Goal: Task Accomplishment & Management: Manage account settings

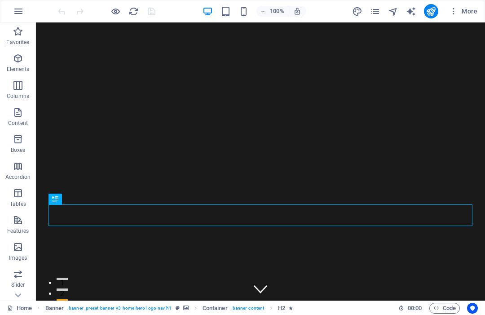
click at [377, 12] on icon "pages" at bounding box center [375, 11] width 10 height 10
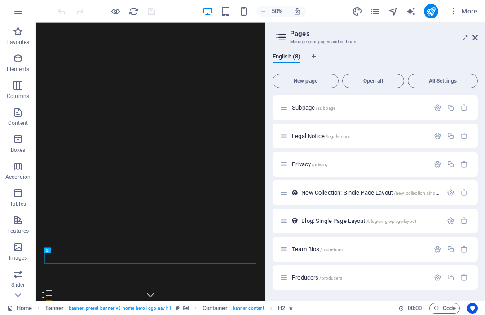
scroll to position [28, 0]
click at [303, 279] on span "Producers /producers" at bounding box center [317, 277] width 50 height 7
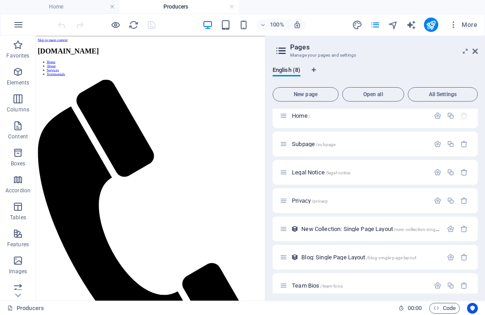
scroll to position [0, 0]
click at [476, 49] on icon at bounding box center [475, 51] width 5 height 7
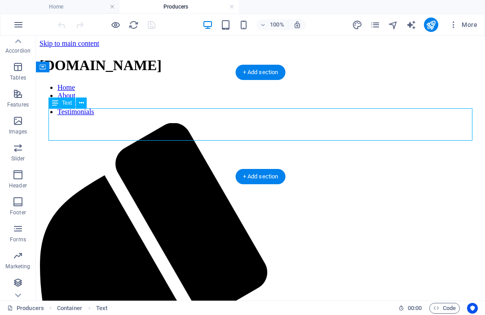
scroll to position [140, 0]
click at [15, 235] on span "Forms" at bounding box center [18, 234] width 36 height 22
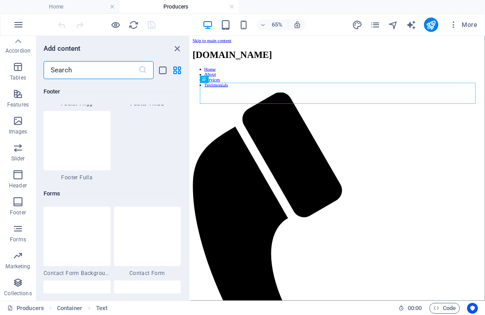
scroll to position [6559, 0]
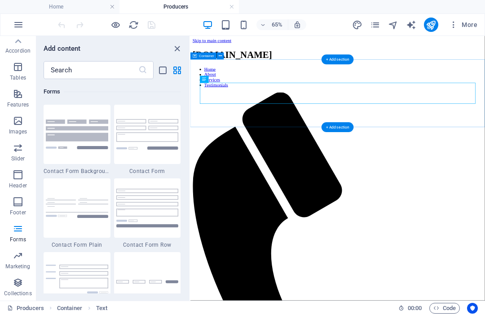
click at [339, 124] on div "+ Add section" at bounding box center [338, 127] width 32 height 10
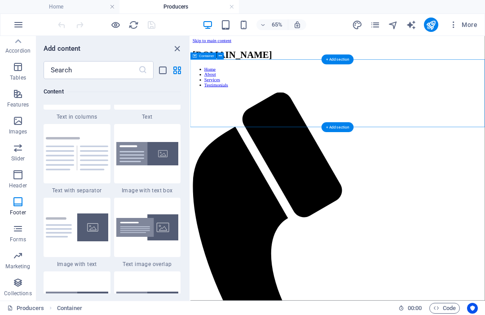
scroll to position [1572, 0]
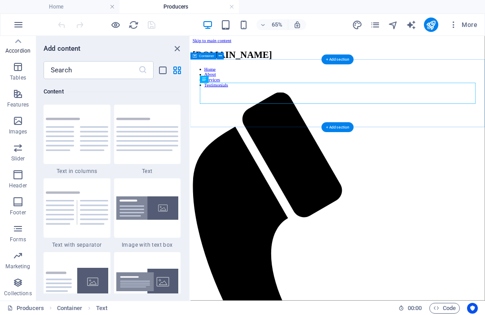
click at [339, 126] on div "+ Add section" at bounding box center [338, 127] width 32 height 10
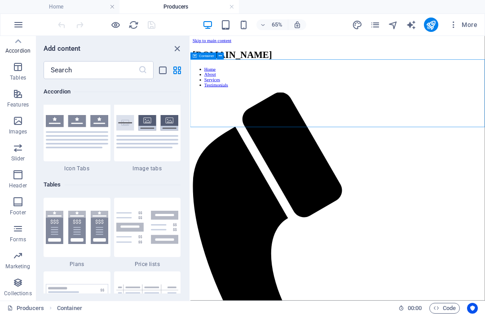
scroll to position [3019, 0]
click at [21, 230] on icon "button" at bounding box center [18, 228] width 11 height 11
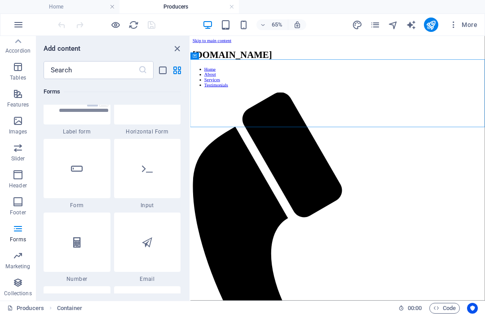
scroll to position [6745, 0]
click at [148, 177] on div at bounding box center [147, 169] width 67 height 59
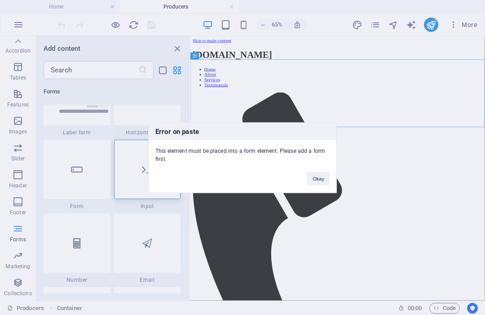
click at [323, 174] on button "Okay" at bounding box center [318, 178] width 22 height 13
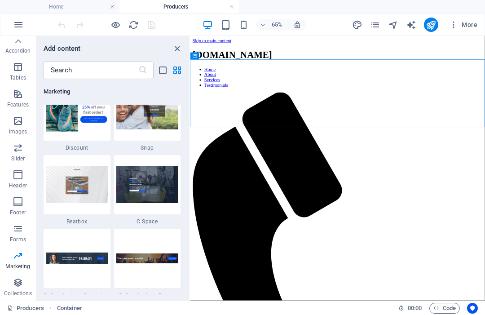
scroll to position [7936, 0]
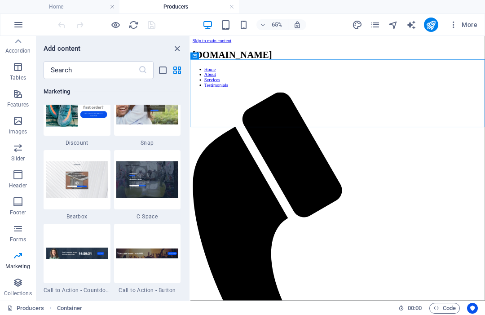
click at [164, 184] on img at bounding box center [147, 179] width 62 height 36
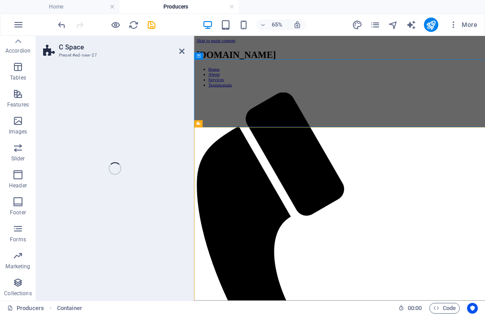
select select "%"
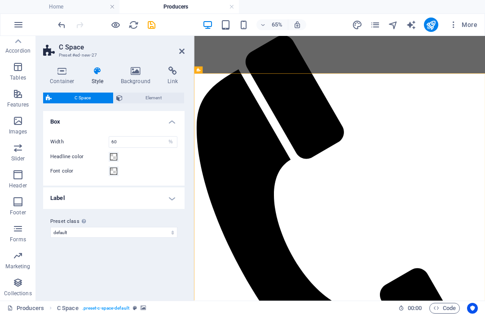
scroll to position [93, 0]
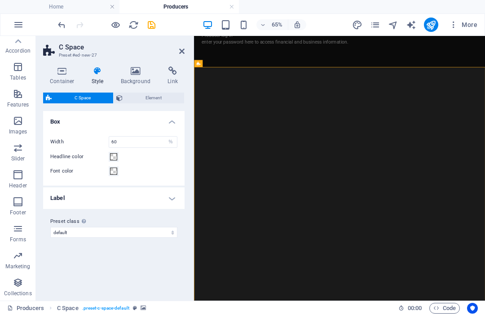
click at [183, 48] on icon at bounding box center [181, 51] width 5 height 7
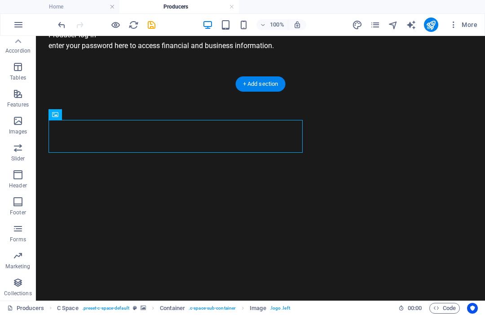
click at [153, 98] on figure at bounding box center [260, 274] width 449 height 353
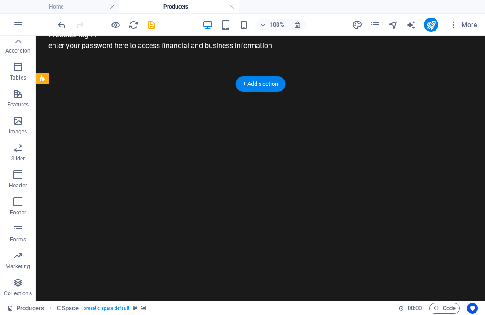
click at [65, 27] on icon "undo" at bounding box center [62, 25] width 10 height 10
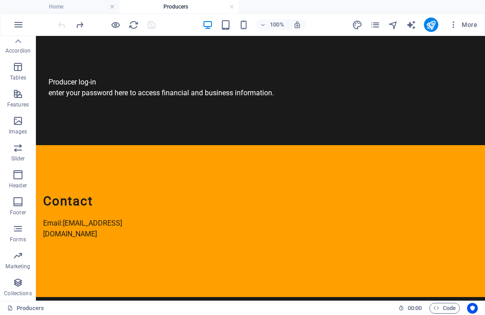
scroll to position [0, 0]
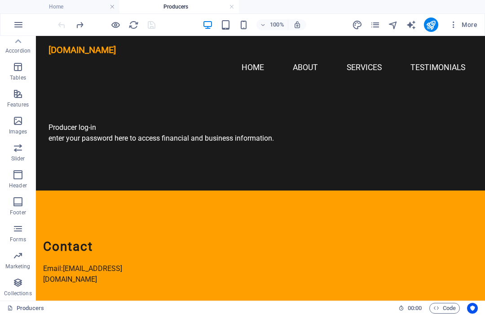
click at [100, 146] on div "Producer log-in enter your password here to access financial and business infor…" at bounding box center [260, 138] width 449 height 104
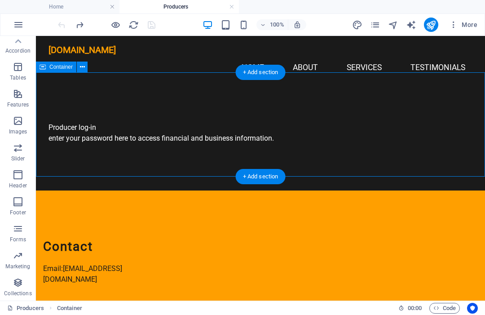
click at [22, 230] on icon "button" at bounding box center [18, 228] width 11 height 11
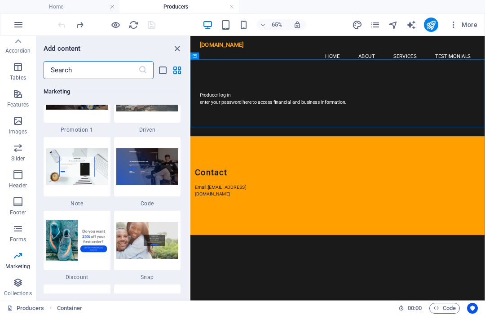
scroll to position [7797, 0]
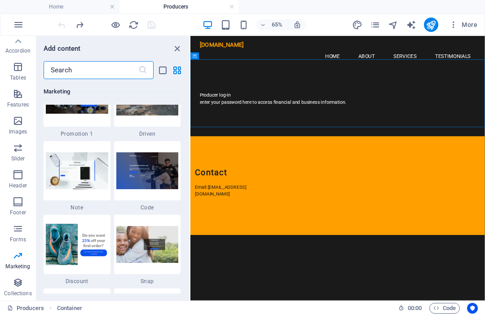
click at [171, 167] on img at bounding box center [147, 170] width 62 height 36
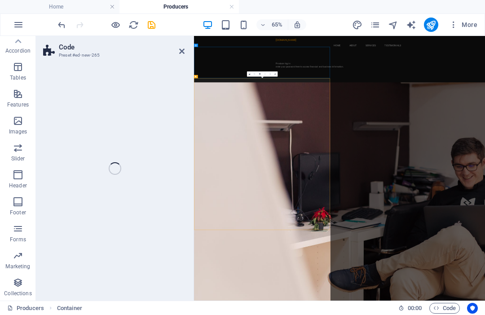
select select "%"
select select "rem"
select select "px"
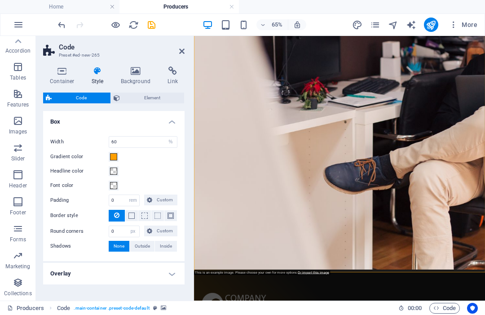
scroll to position [360, 0]
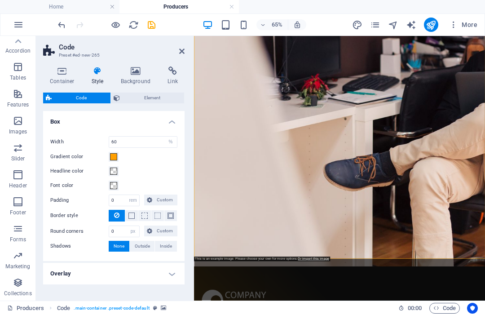
click at [68, 19] on div at bounding box center [106, 25] width 101 height 14
click at [62, 23] on icon "undo" at bounding box center [62, 25] width 10 height 10
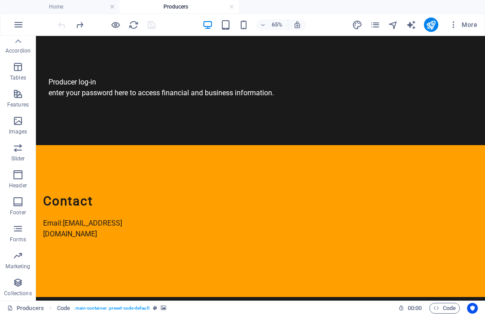
scroll to position [0, 0]
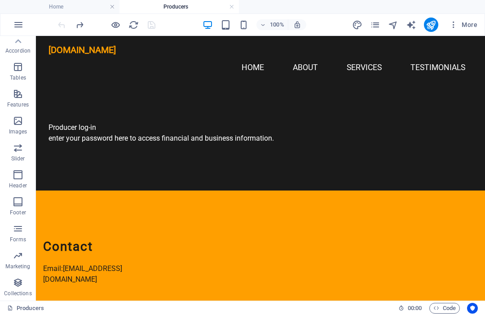
click at [22, 285] on icon "button" at bounding box center [18, 282] width 11 height 11
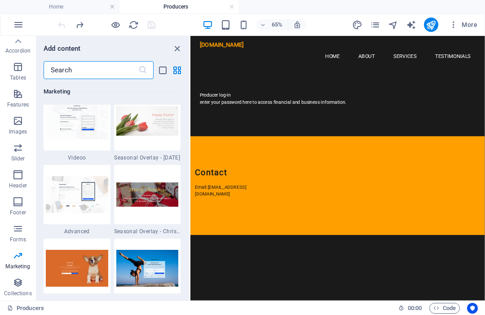
scroll to position [7552, 0]
click at [88, 192] on img at bounding box center [77, 195] width 62 height 36
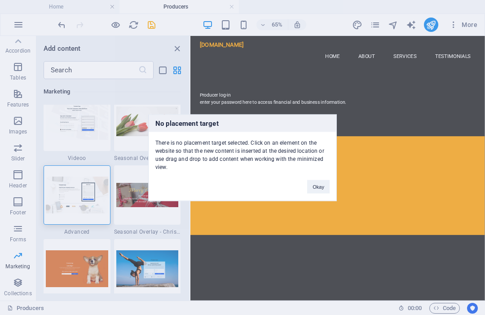
click at [328, 187] on button "Okay" at bounding box center [318, 186] width 22 height 13
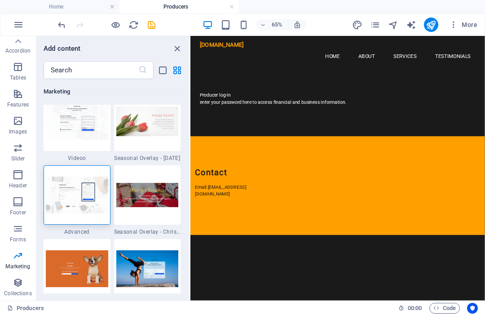
click at [305, 122] on div "Producer log-in enter your password here to access financial and business infor…" at bounding box center [417, 138] width 424 height 32
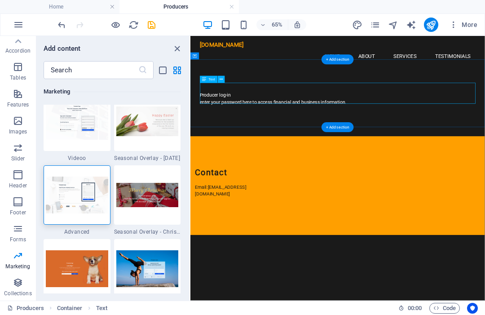
click at [407, 133] on div "Producer log-in enter your password here to access financial and business infor…" at bounding box center [417, 138] width 424 height 32
click at [360, 160] on div "Producer log-in enter your password here to access financial and business infor…" at bounding box center [416, 138] width 453 height 104
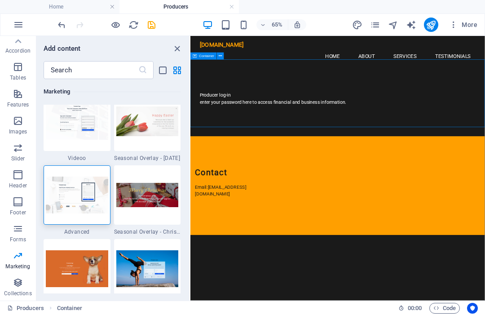
click at [360, 153] on div "Producer log-in enter your password here to access financial and business infor…" at bounding box center [416, 138] width 453 height 104
click at [354, 122] on div "Producer log-in enter your password here to access financial and business infor…" at bounding box center [417, 138] width 424 height 32
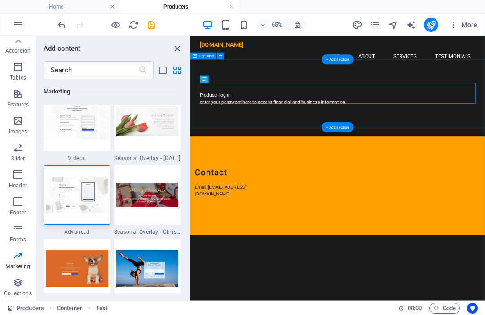
click at [412, 168] on div "Producer log-in enter your password here to access financial and business infor…" at bounding box center [416, 138] width 453 height 104
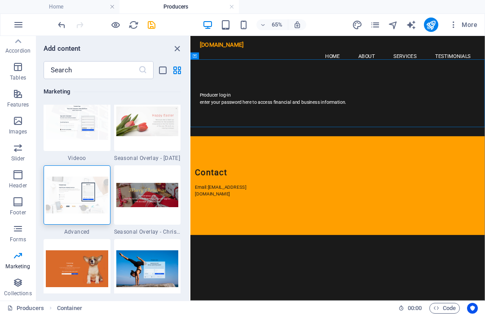
click at [302, 136] on div "Producer log-in enter your password here to access financial and business infor…" at bounding box center [417, 138] width 424 height 32
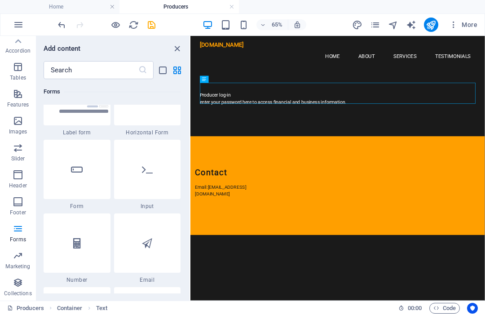
scroll to position [6745, 0]
click at [326, 151] on div "Producer log-in enter your password here to access financial and business infor…" at bounding box center [416, 138] width 453 height 104
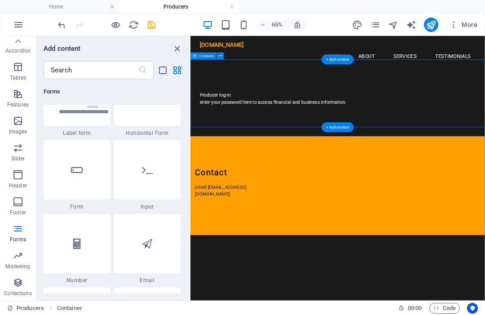
click at [333, 125] on div "+ Add section" at bounding box center [338, 127] width 32 height 10
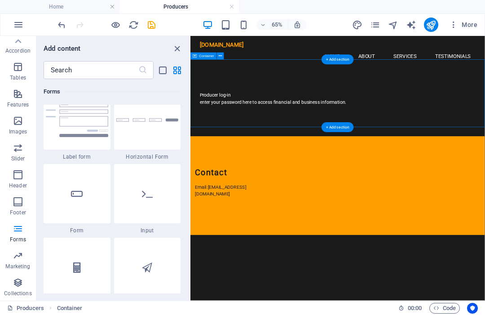
scroll to position [6729, 0]
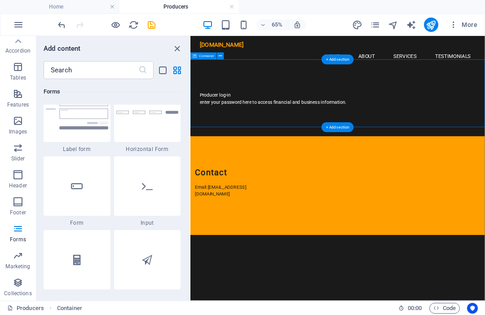
click at [421, 164] on div "Producer log-in enter your password here to access financial and business infor…" at bounding box center [416, 138] width 453 height 104
click at [238, 136] on div "Producer log-in enter your password here to access financial and business infor…" at bounding box center [417, 138] width 424 height 32
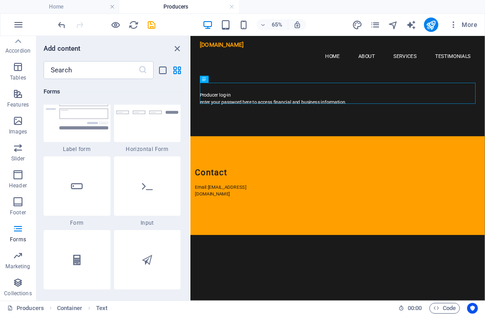
click at [160, 184] on div at bounding box center [147, 185] width 67 height 59
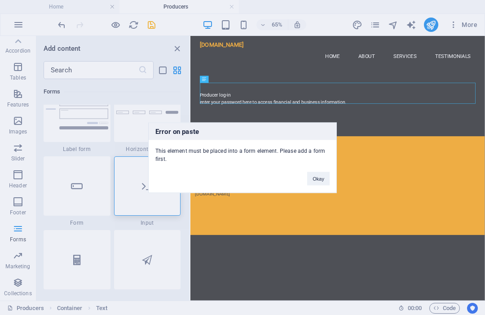
click at [328, 175] on button "Okay" at bounding box center [318, 178] width 22 height 13
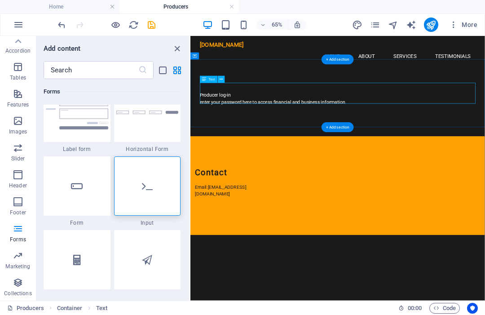
click at [287, 122] on div "Producer log-in enter your password here to access financial and business infor…" at bounding box center [417, 138] width 424 height 32
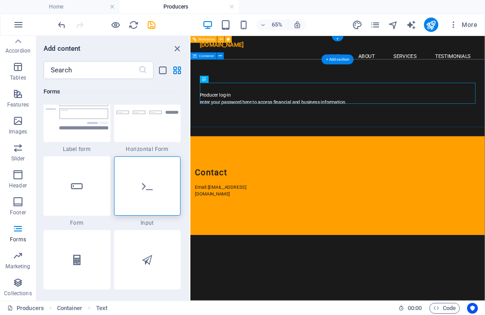
click at [207, 53] on div "Container" at bounding box center [203, 56] width 27 height 7
click at [289, 86] on div "Producer log-in enter your password here to access financial and business infor…" at bounding box center [416, 138] width 453 height 104
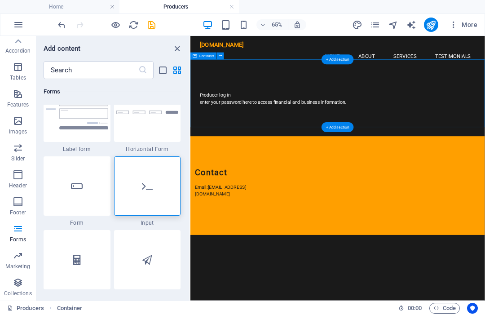
click at [275, 138] on div "Producer log-in enter your password here to access financial and business infor…" at bounding box center [417, 138] width 424 height 32
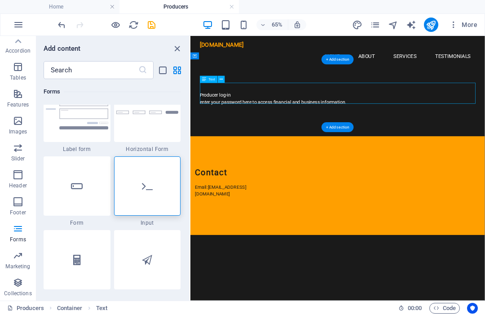
click at [310, 122] on div "Producer log-in enter your password here to access financial and business infor…" at bounding box center [417, 138] width 424 height 32
click at [307, 122] on div "Producer log-in enter your password here to access financial and business infor…" at bounding box center [417, 138] width 424 height 32
click at [287, 141] on div "Producer log-in enter your password here to access financial and business infor…" at bounding box center [416, 138] width 453 height 104
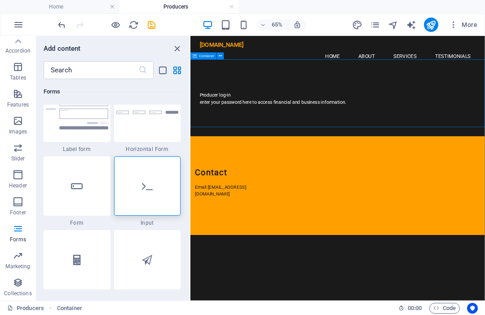
click at [248, 122] on div "Producer log-in enter your password here to access financial and business infor…" at bounding box center [417, 138] width 424 height 32
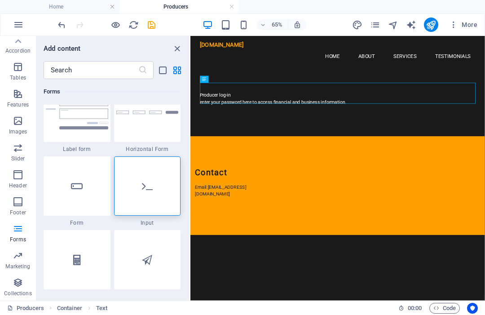
click at [87, 188] on div at bounding box center [77, 185] width 67 height 59
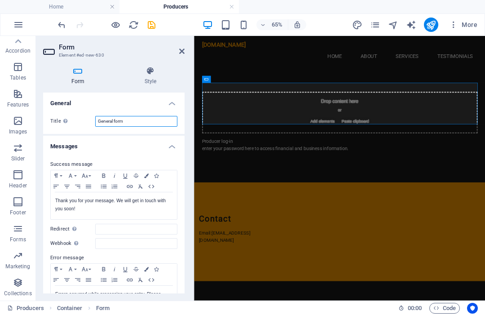
click at [159, 119] on input "General form" at bounding box center [136, 121] width 82 height 11
click at [152, 124] on input "General form" at bounding box center [136, 121] width 82 height 11
click at [151, 124] on input "General form" at bounding box center [136, 121] width 82 height 11
click at [151, 121] on input "General form" at bounding box center [136, 121] width 82 height 11
click at [151, 122] on input "General form" at bounding box center [136, 121] width 82 height 11
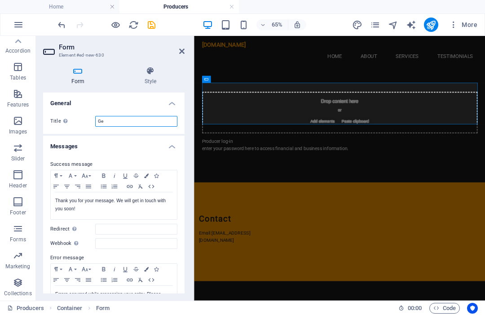
type input "G"
type input "Log in"
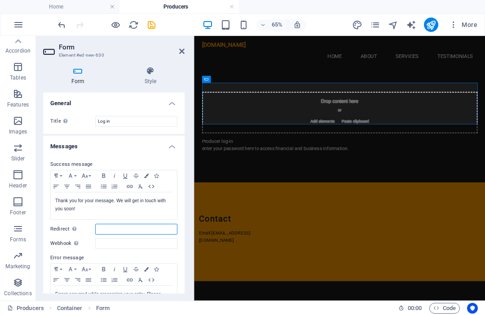
click at [130, 227] on input "Redirect Define a redirect target upon successful form submission; for example,…" at bounding box center [136, 229] width 82 height 11
click at [402, 140] on div "Drop content here or Add elements Paste clipboard" at bounding box center [418, 154] width 424 height 64
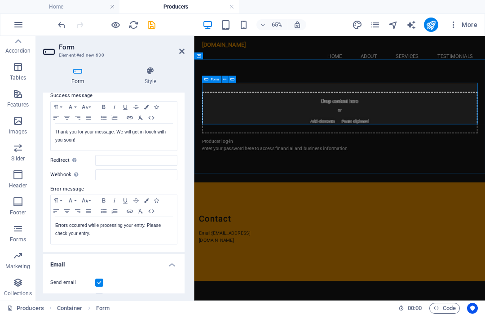
scroll to position [71, 0]
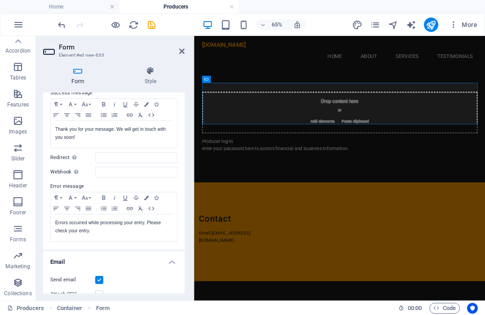
click at [184, 53] on icon at bounding box center [181, 51] width 5 height 7
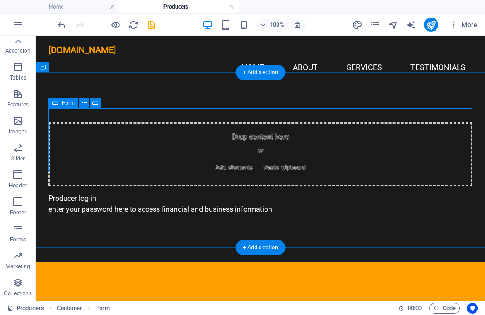
click at [225, 161] on span "Add elements" at bounding box center [234, 167] width 44 height 13
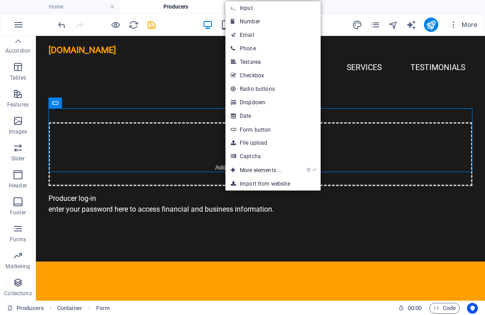
click at [251, 13] on link "Input" at bounding box center [273, 7] width 95 height 13
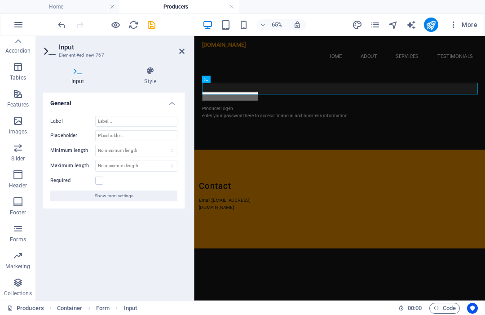
click at [292, 122] on input "text" at bounding box center [249, 128] width 86 height 13
click at [237, 78] on button at bounding box center [234, 79] width 7 height 7
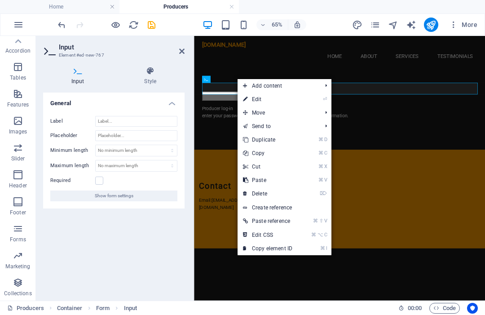
click at [277, 105] on link "⏎ Edit" at bounding box center [268, 99] width 60 height 13
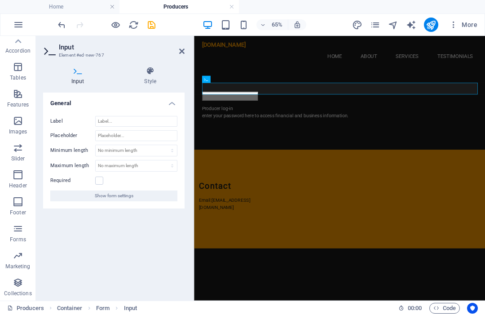
click at [317, 88] on div "Producer log-in enter your password here to access financial and business infor…" at bounding box center [418, 148] width 448 height 125
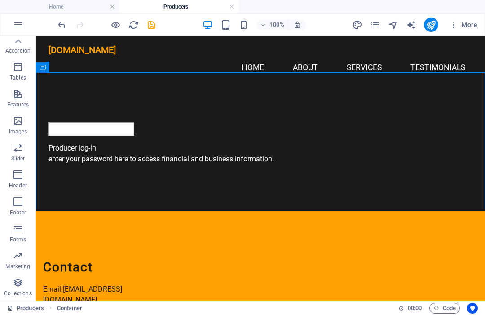
click at [160, 158] on div "Producer log-in enter your password here to access financial and business infor…" at bounding box center [261, 159] width 424 height 32
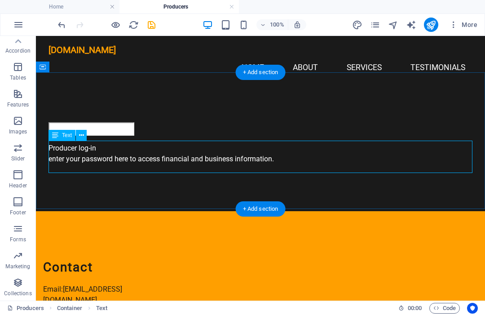
click at [84, 136] on button at bounding box center [81, 135] width 11 height 11
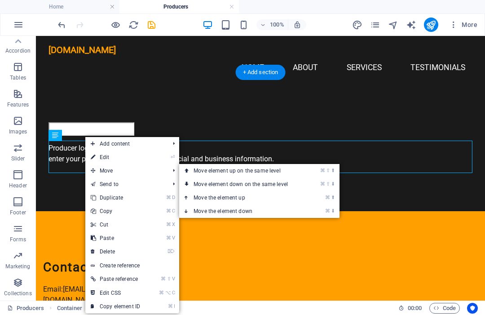
click at [250, 172] on link "⌘ ⇧ ⬆ Move element up on the same level" at bounding box center [242, 170] width 127 height 13
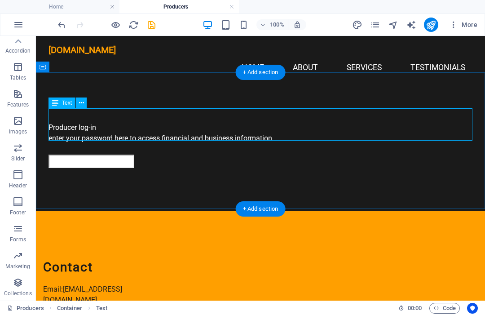
click at [314, 122] on div "Producer log-in enter your password here to access financial and business infor…" at bounding box center [261, 138] width 424 height 32
click at [152, 23] on icon "save" at bounding box center [151, 25] width 10 height 10
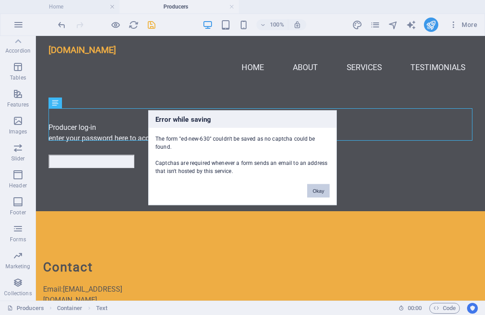
scroll to position [28, 0]
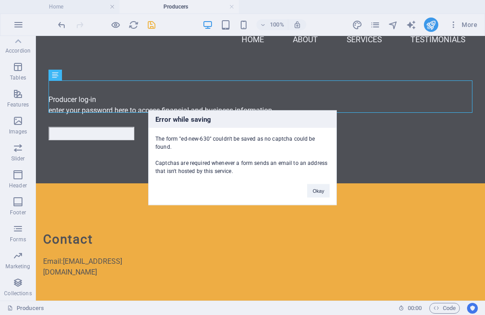
click at [318, 192] on button "Okay" at bounding box center [318, 190] width 22 height 13
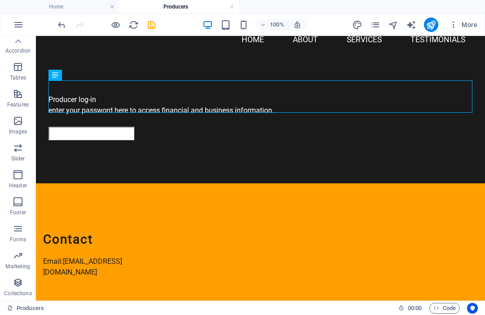
click at [419, 127] on div at bounding box center [261, 133] width 424 height 13
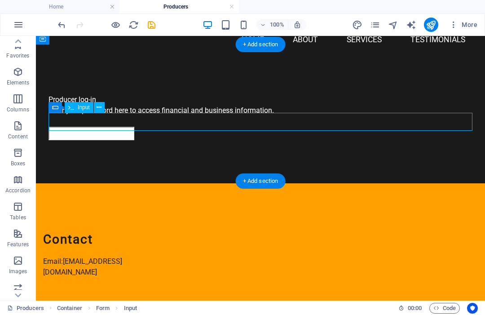
scroll to position [0, 0]
click at [22, 74] on icon "button" at bounding box center [18, 71] width 11 height 11
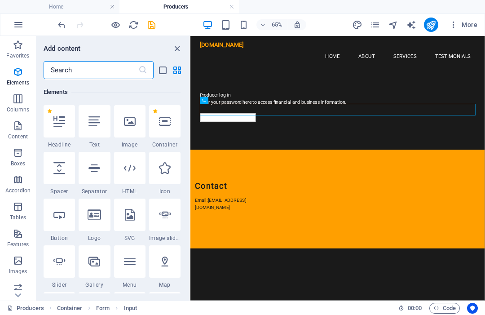
scroll to position [96, 0]
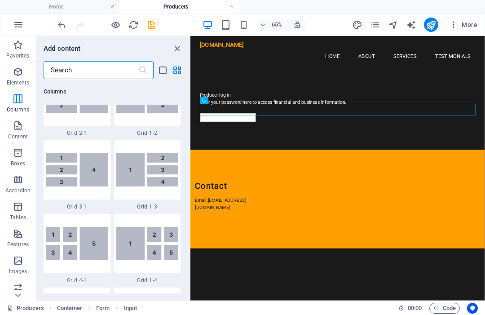
click at [122, 67] on input "text" at bounding box center [91, 70] width 95 height 18
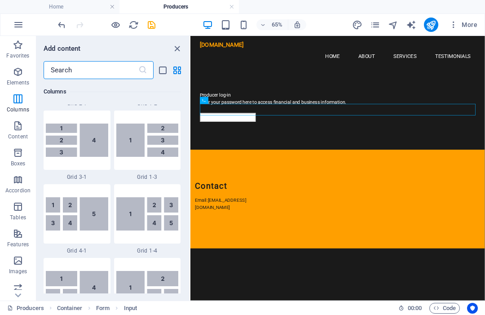
type input "A"
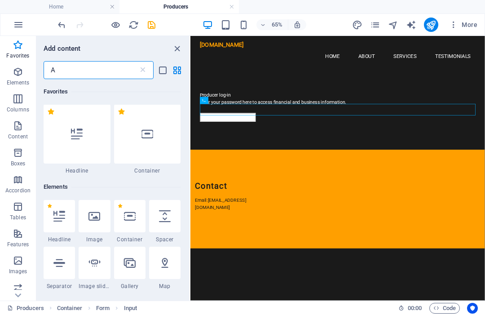
scroll to position [0, 0]
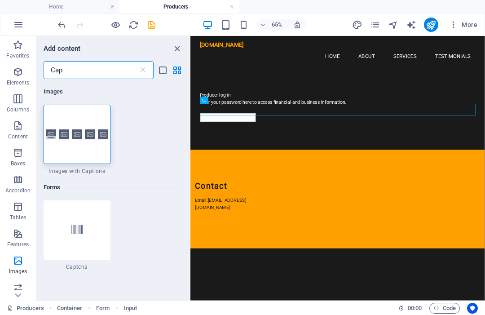
type input "Cap"
click at [82, 224] on icon at bounding box center [77, 230] width 12 height 12
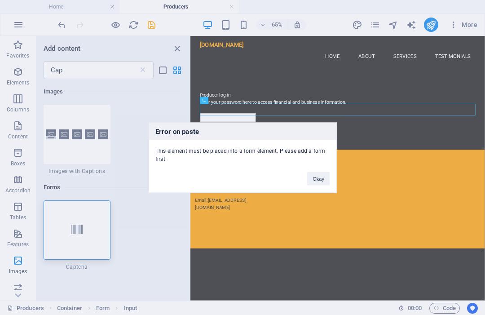
click at [325, 182] on button "Okay" at bounding box center [318, 178] width 22 height 13
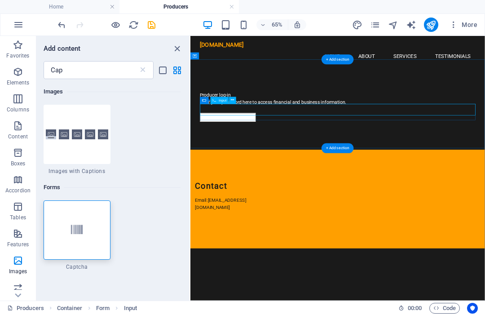
click at [284, 155] on div at bounding box center [417, 161] width 424 height 13
click at [80, 230] on icon at bounding box center [77, 230] width 12 height 12
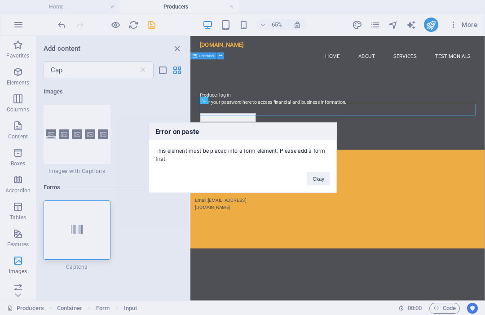
click at [324, 175] on button "Okay" at bounding box center [318, 178] width 22 height 13
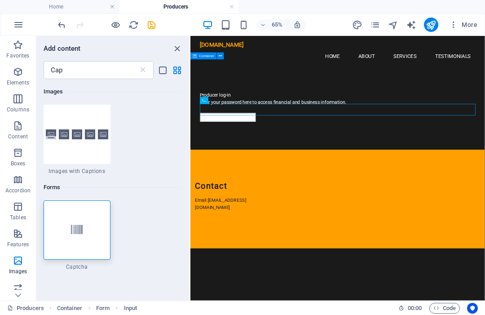
click at [379, 155] on div at bounding box center [417, 161] width 424 height 13
click at [84, 235] on div at bounding box center [77, 229] width 67 height 59
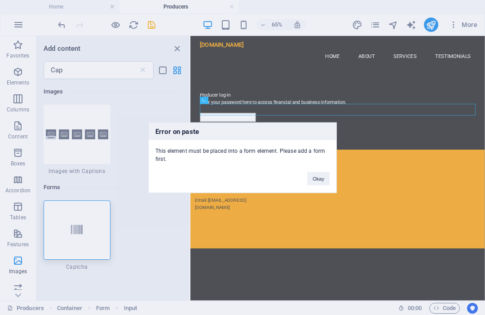
click at [326, 174] on button "Okay" at bounding box center [318, 178] width 22 height 13
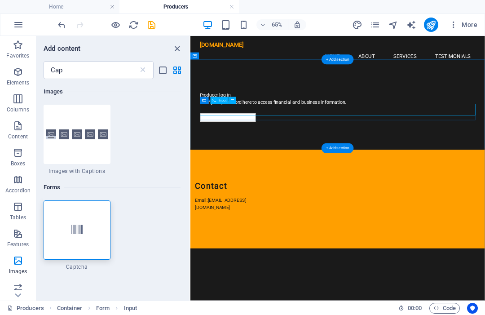
click at [422, 155] on div at bounding box center [417, 161] width 424 height 13
click at [412, 122] on div "Producer log-in enter your password here to access financial and business infor…" at bounding box center [417, 138] width 424 height 32
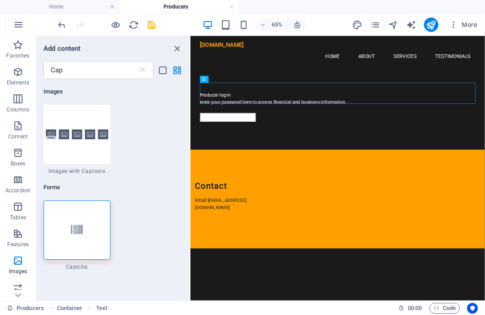
click at [84, 236] on div at bounding box center [77, 229] width 67 height 59
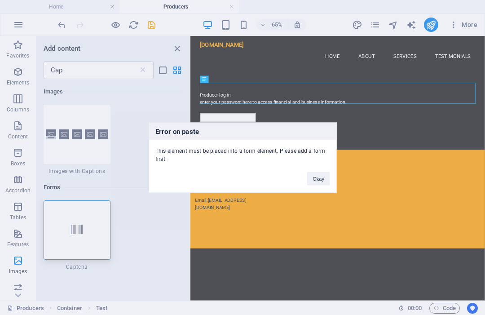
click at [326, 176] on button "Okay" at bounding box center [318, 178] width 22 height 13
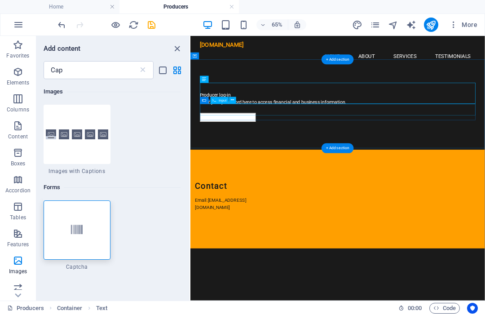
click at [474, 155] on div at bounding box center [417, 161] width 424 height 13
click at [443, 155] on div at bounding box center [417, 161] width 424 height 13
click at [284, 155] on div at bounding box center [417, 161] width 424 height 13
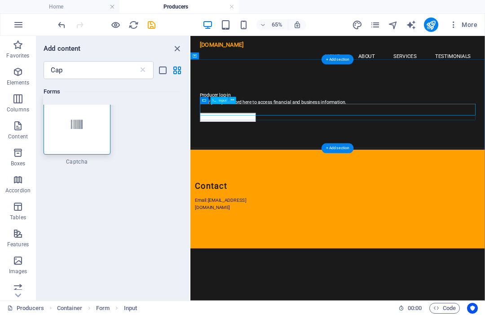
scroll to position [106, 0]
click at [283, 138] on div "Producer log-in enter your password here to access financial and business infor…" at bounding box center [417, 138] width 424 height 32
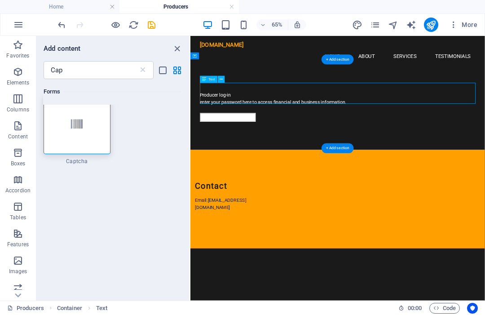
click at [103, 135] on div at bounding box center [77, 124] width 67 height 59
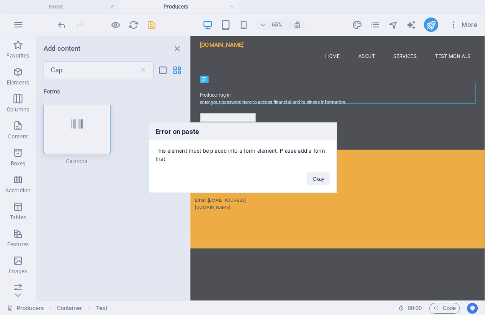
click at [322, 177] on button "Okay" at bounding box center [318, 178] width 22 height 13
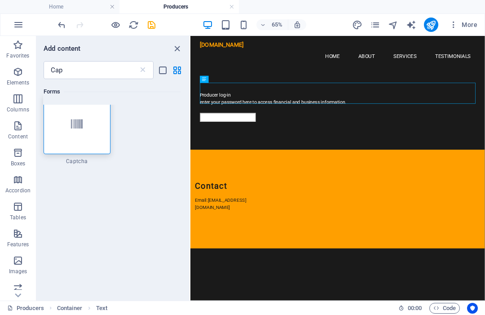
click at [255, 140] on div "Producer log-in enter your password here to access financial and business infor…" at bounding box center [417, 138] width 424 height 32
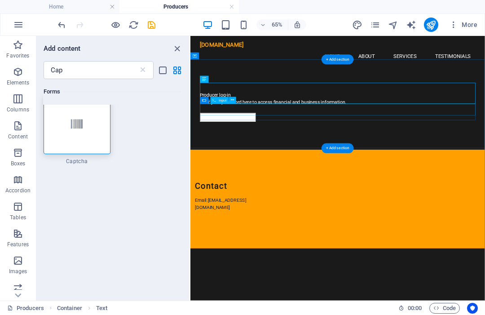
click at [244, 155] on div at bounding box center [417, 161] width 424 height 13
click at [238, 155] on div at bounding box center [417, 161] width 424 height 13
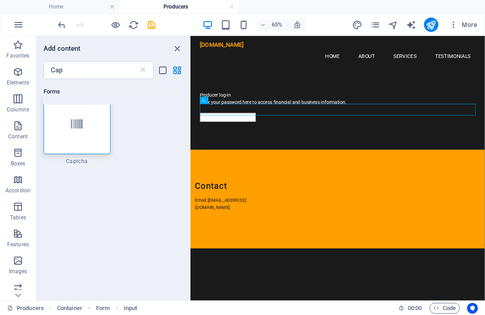
click at [87, 141] on div at bounding box center [77, 124] width 67 height 59
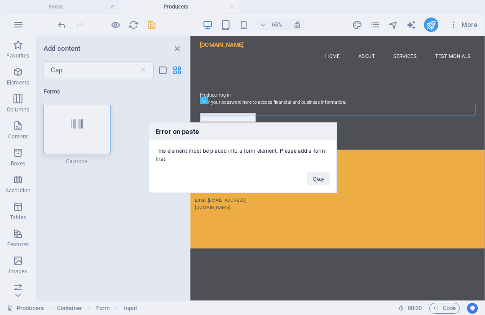
click at [323, 177] on button "Okay" at bounding box center [318, 178] width 22 height 13
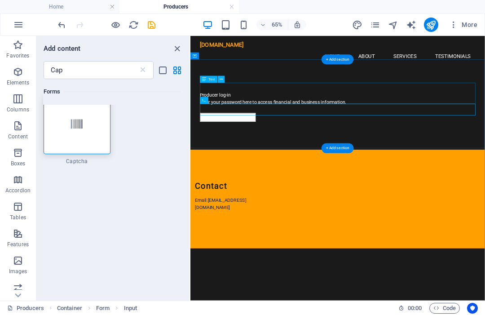
click at [256, 126] on div "Producer log-in enter your password here to access financial and business infor…" at bounding box center [417, 138] width 424 height 32
click at [318, 122] on div "Producer log-in enter your password here to access financial and business infor…" at bounding box center [417, 138] width 424 height 32
click at [278, 88] on div "Producer log-in enter your password here to access financial and business infor…" at bounding box center [416, 148] width 453 height 125
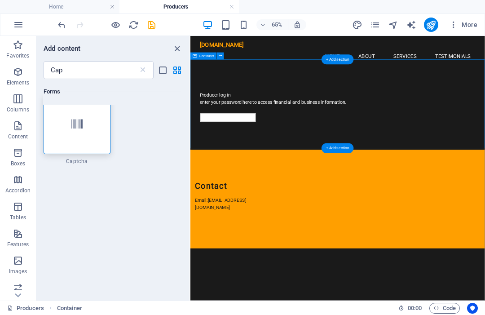
click at [340, 61] on div "+ Add section" at bounding box center [338, 60] width 32 height 10
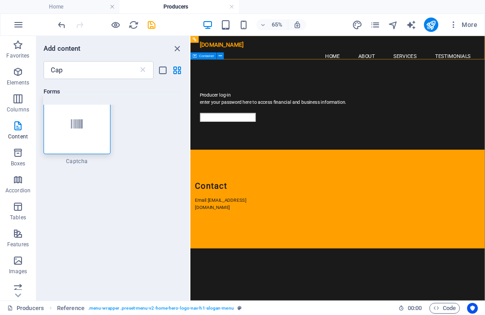
click at [317, 159] on div at bounding box center [417, 161] width 424 height 13
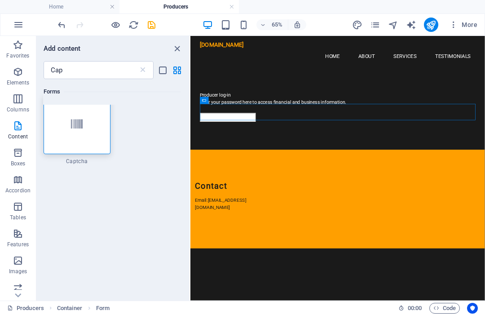
click at [238, 155] on div at bounding box center [417, 161] width 424 height 13
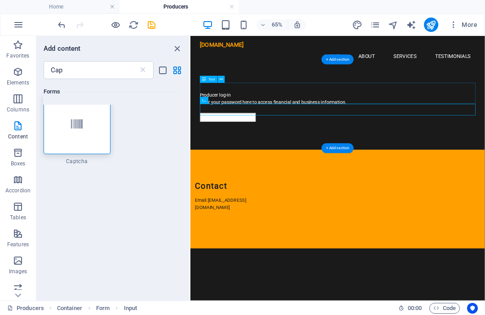
click at [98, 133] on div at bounding box center [77, 124] width 67 height 59
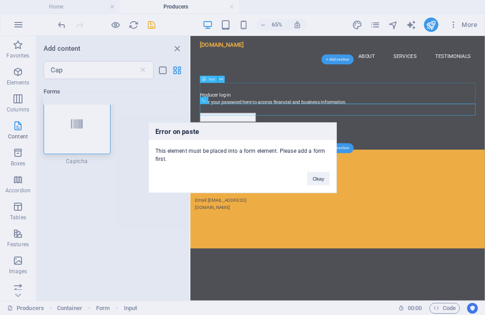
click at [325, 177] on button "Okay" at bounding box center [318, 178] width 22 height 13
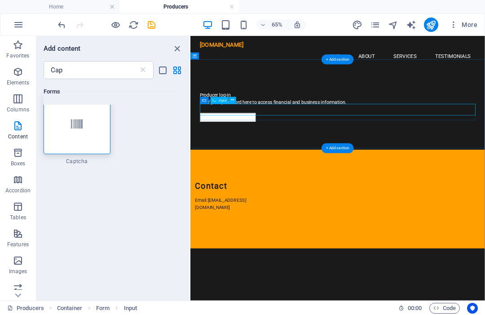
click at [329, 155] on div at bounding box center [417, 161] width 424 height 13
click at [314, 127] on div "Producer log-in enter your password here to access financial and business infor…" at bounding box center [417, 138] width 424 height 32
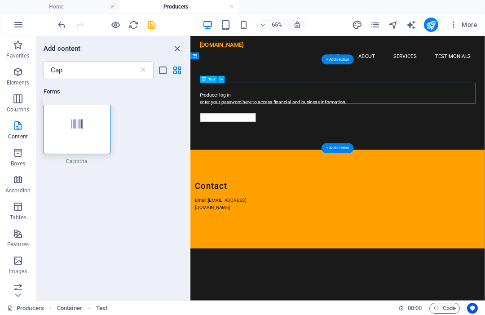
click at [298, 124] on div "Producer log-in enter your password here to access financial and business infor…" at bounding box center [417, 138] width 424 height 32
click at [215, 136] on div "Producer log-in enter your password here to access financial and business infor…" at bounding box center [417, 138] width 424 height 32
click at [221, 155] on div at bounding box center [417, 161] width 424 height 13
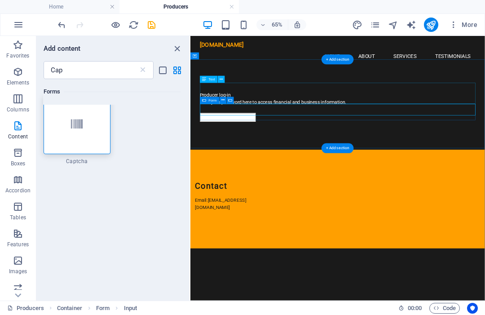
click at [90, 136] on div at bounding box center [77, 124] width 67 height 59
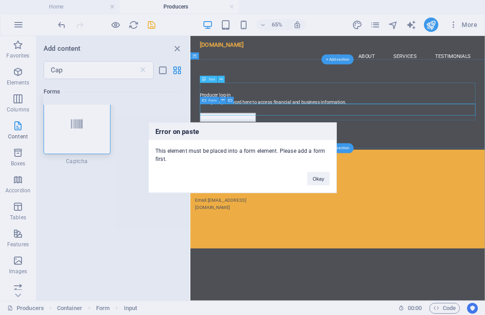
click at [317, 181] on button "Okay" at bounding box center [318, 178] width 22 height 13
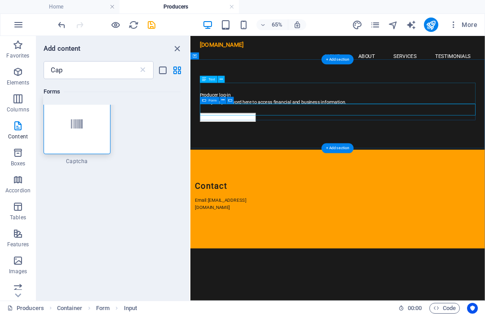
click at [272, 136] on div "Producer log-in enter your password here to access financial and business infor…" at bounding box center [417, 138] width 424 height 32
click at [205, 102] on icon at bounding box center [204, 100] width 4 height 7
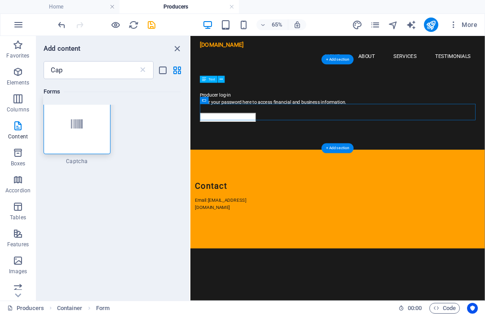
click at [213, 155] on div at bounding box center [417, 161] width 424 height 13
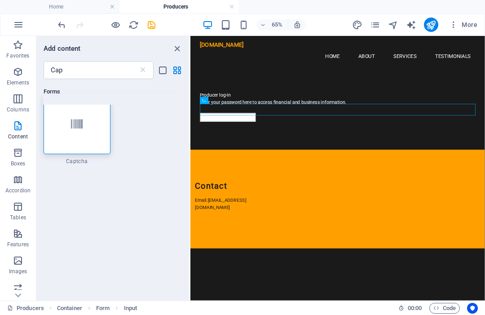
click at [89, 130] on div at bounding box center [77, 124] width 67 height 59
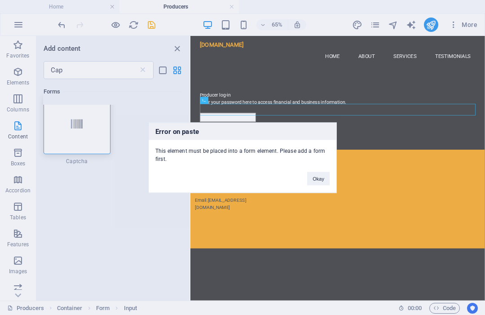
click at [314, 183] on button "Okay" at bounding box center [318, 178] width 22 height 13
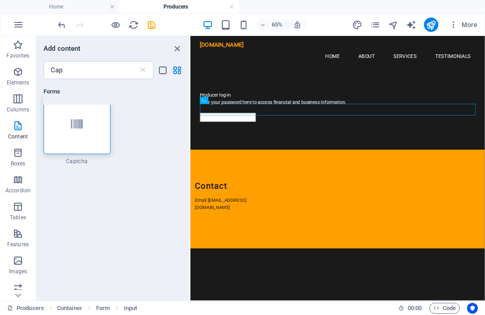
click at [251, 138] on div "Producer log-in enter your password here to access financial and business infor…" at bounding box center [417, 138] width 424 height 32
click at [240, 140] on div "Producer log-in enter your password here to access financial and business infor…" at bounding box center [417, 138] width 424 height 32
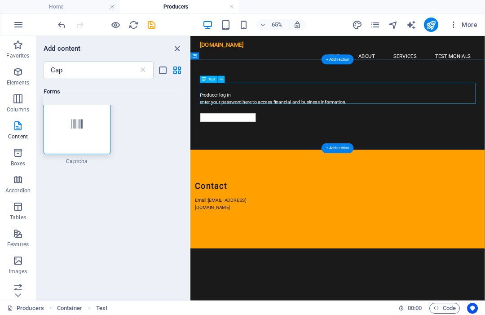
click at [217, 136] on div "Producer log-in enter your password here to access financial and business infor…" at bounding box center [417, 138] width 424 height 32
click at [215, 155] on div at bounding box center [417, 161] width 424 height 13
click at [88, 130] on div at bounding box center [77, 124] width 67 height 59
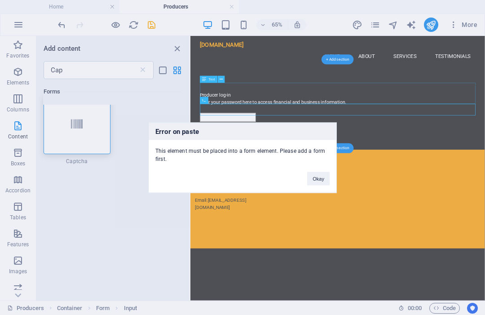
click at [320, 181] on button "Okay" at bounding box center [318, 178] width 22 height 13
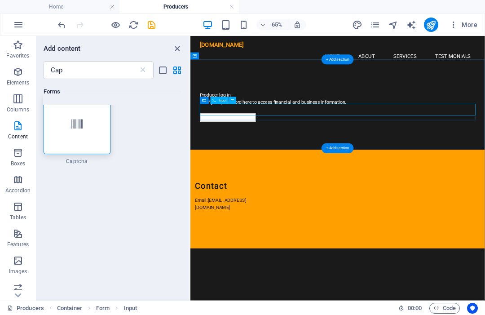
click at [253, 155] on div at bounding box center [417, 161] width 424 height 13
click at [87, 146] on div at bounding box center [77, 124] width 67 height 59
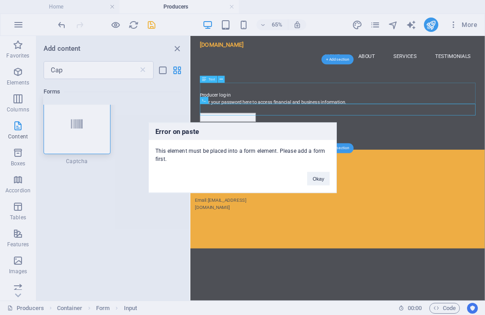
click at [320, 178] on button "Okay" at bounding box center [318, 178] width 22 height 13
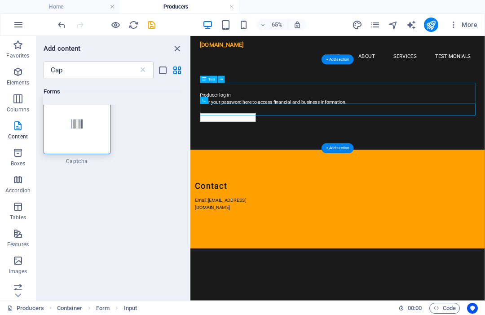
click at [367, 155] on div at bounding box center [417, 161] width 424 height 13
click at [287, 130] on div "Producer log-in enter your password here to access financial and business infor…" at bounding box center [417, 138] width 424 height 32
click at [274, 155] on div at bounding box center [417, 161] width 424 height 13
click at [234, 98] on icon at bounding box center [232, 100] width 3 height 6
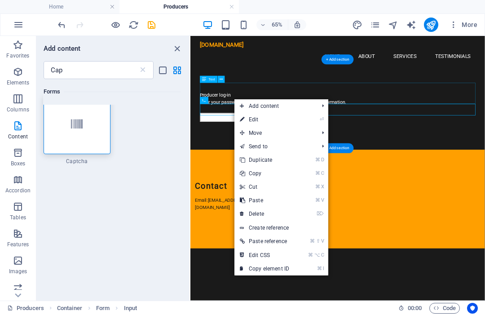
click at [268, 125] on link "⏎ Edit" at bounding box center [265, 119] width 60 height 13
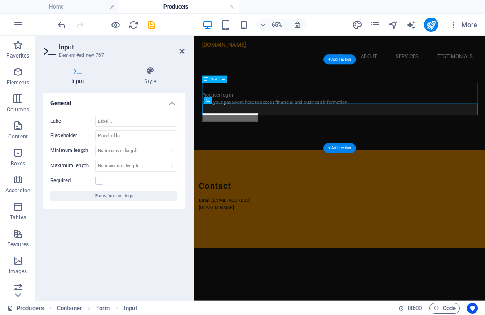
click at [113, 193] on span "Show form settings" at bounding box center [114, 195] width 39 height 11
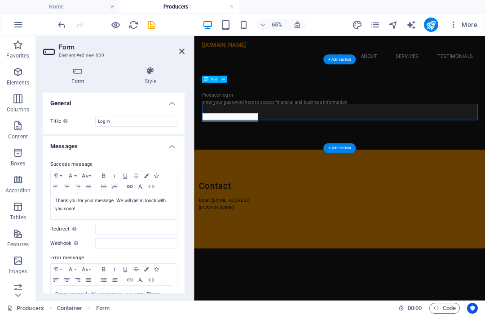
click at [156, 75] on icon at bounding box center [150, 70] width 68 height 9
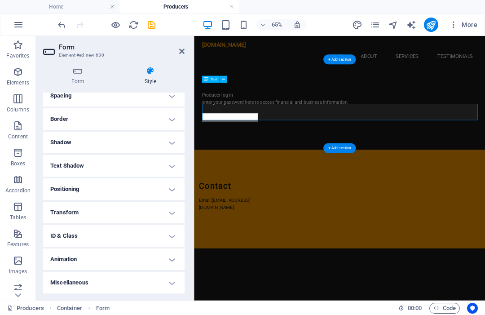
scroll to position [185, 0]
click at [259, 122] on div "Producer log-in enter your password here to access financial and business infor…" at bounding box center [418, 138] width 424 height 32
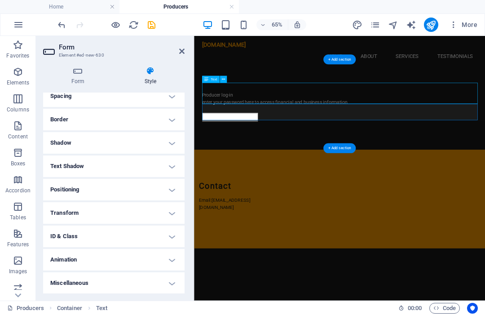
click at [341, 57] on nav "Home About Services Testimonials" at bounding box center [418, 68] width 424 height 22
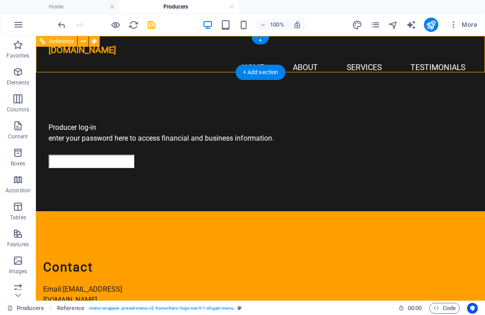
click at [128, 124] on div "Producer log-in enter your password here to access financial and business infor…" at bounding box center [261, 138] width 424 height 32
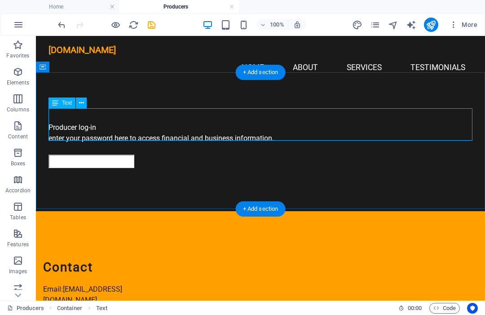
click at [45, 115] on div "Producer log-in enter your password here to access financial and business infor…" at bounding box center [260, 148] width 449 height 125
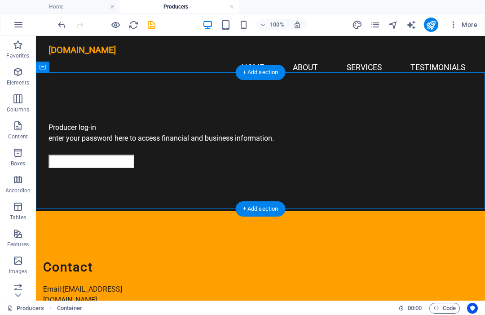
click at [69, 122] on div "Producer log-in enter your password here to access financial and business infor…" at bounding box center [261, 138] width 424 height 32
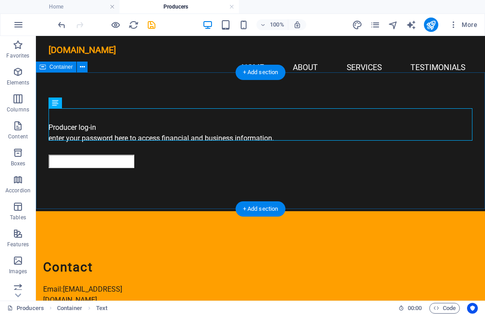
click at [48, 106] on div "Producer log-in enter your password here to access financial and business infor…" at bounding box center [260, 148] width 449 height 125
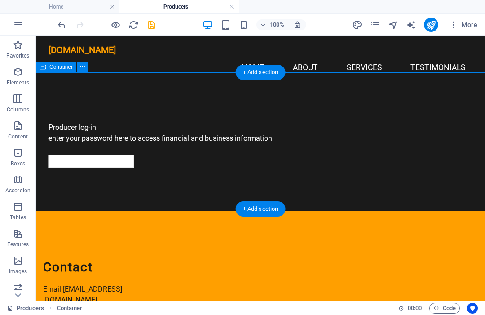
click at [70, 106] on div "Producer log-in enter your password here to access financial and business infor…" at bounding box center [260, 148] width 449 height 125
click at [113, 122] on div "Producer log-in enter your password here to access financial and business infor…" at bounding box center [261, 138] width 424 height 32
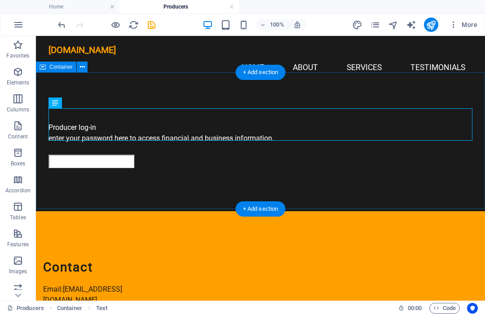
click at [123, 101] on div "Producer log-in enter your password here to access financial and business infor…" at bounding box center [260, 148] width 449 height 125
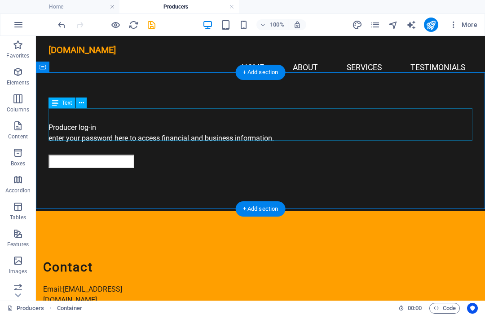
click at [104, 122] on div "Producer log-in enter your password here to access financial and business infor…" at bounding box center [261, 138] width 424 height 32
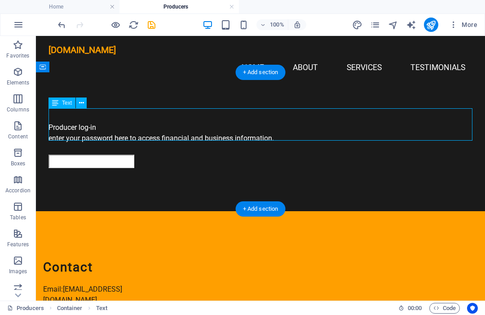
click at [79, 155] on div at bounding box center [261, 161] width 424 height 13
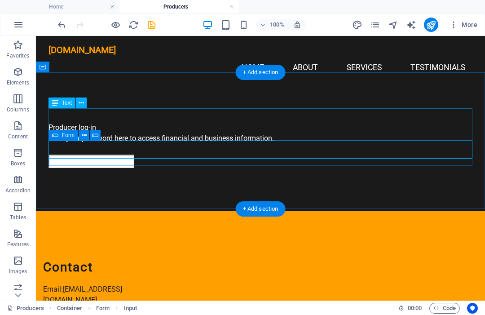
click at [71, 136] on span "Form" at bounding box center [68, 135] width 13 height 5
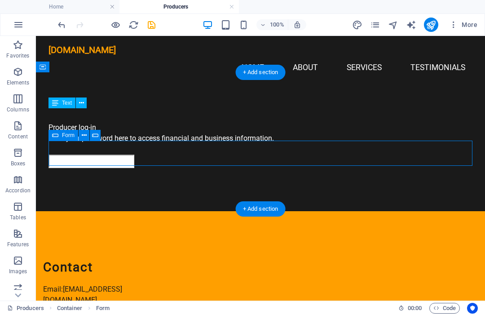
click at [82, 133] on icon at bounding box center [84, 135] width 5 height 9
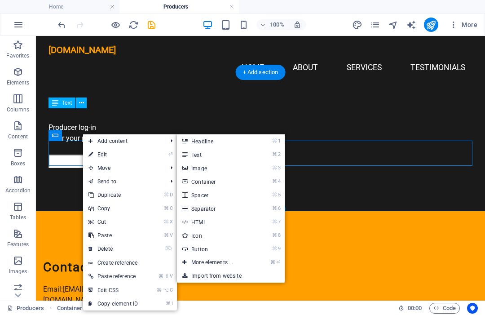
click at [235, 259] on link "⌘ ⏎ More elements ..." at bounding box center [214, 262] width 74 height 13
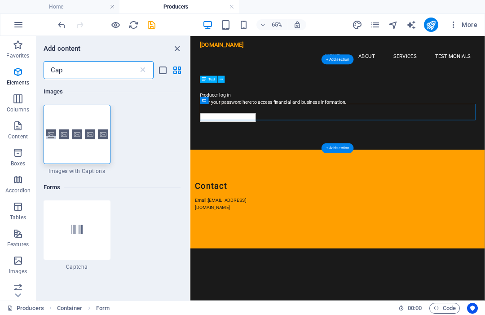
click at [81, 237] on div at bounding box center [77, 229] width 67 height 59
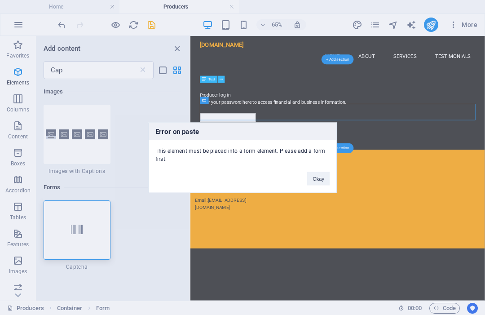
click at [323, 179] on button "Okay" at bounding box center [318, 178] width 22 height 13
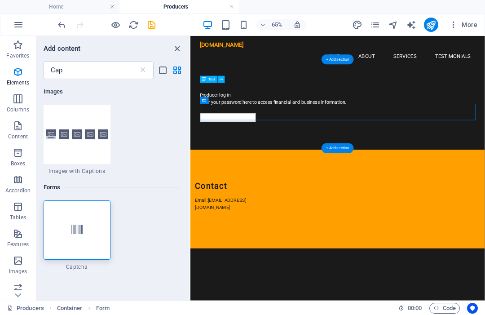
click at [278, 138] on div "Producer log-in enter your password here to access financial and business infor…" at bounding box center [417, 138] width 424 height 32
click at [221, 82] on icon at bounding box center [221, 79] width 3 height 6
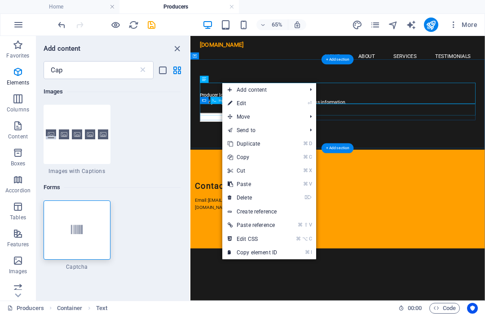
click at [221, 155] on div at bounding box center [417, 161] width 424 height 13
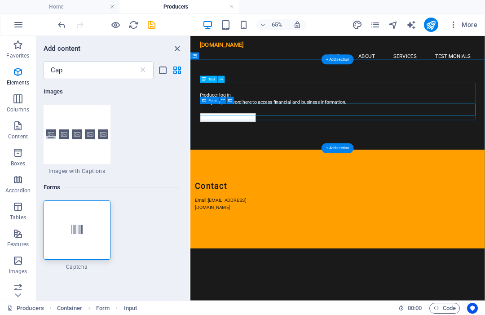
click at [218, 97] on div "Form" at bounding box center [209, 100] width 19 height 7
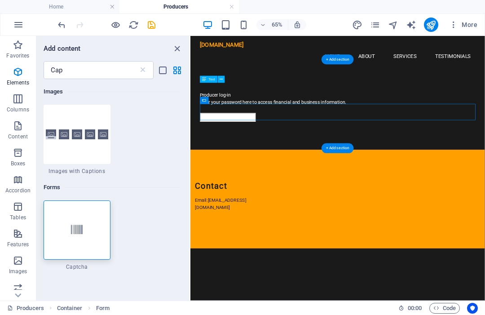
click at [238, 128] on div "Producer log-in enter your password here to access financial and business infor…" at bounding box center [417, 138] width 424 height 32
click at [226, 155] on div at bounding box center [417, 161] width 424 height 13
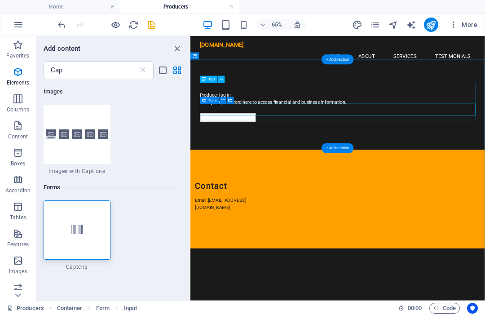
click at [209, 101] on span "Form" at bounding box center [213, 101] width 8 height 4
click at [221, 99] on button at bounding box center [223, 100] width 7 height 7
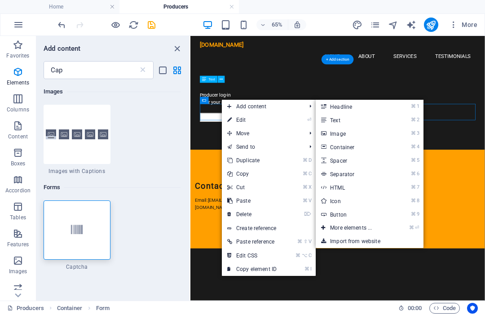
click at [371, 228] on link "⌘ ⏎ More elements ..." at bounding box center [353, 227] width 74 height 13
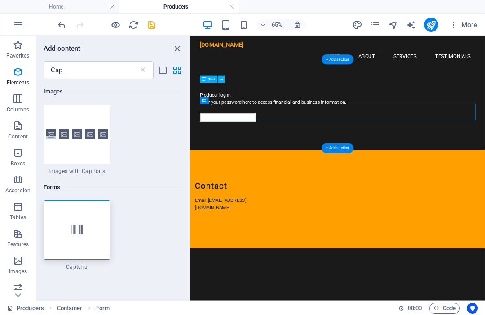
click at [93, 207] on div at bounding box center [77, 229] width 67 height 59
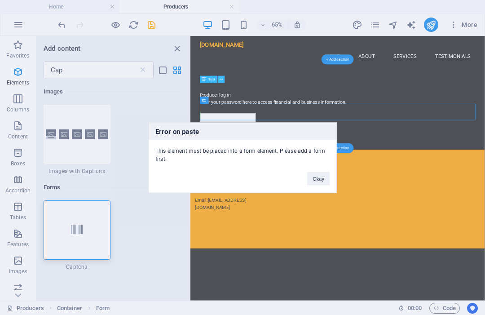
click at [326, 174] on button "Okay" at bounding box center [318, 178] width 22 height 13
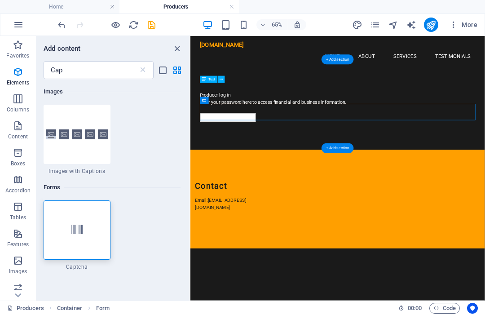
click at [153, 26] on icon "save" at bounding box center [151, 25] width 10 height 10
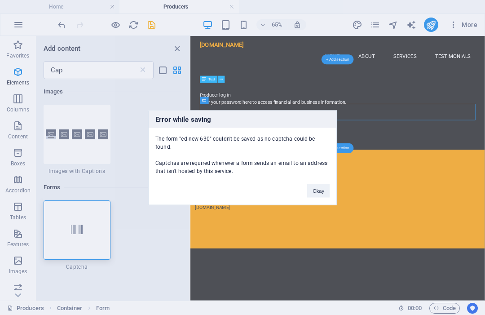
click at [321, 188] on button "Okay" at bounding box center [318, 190] width 22 height 13
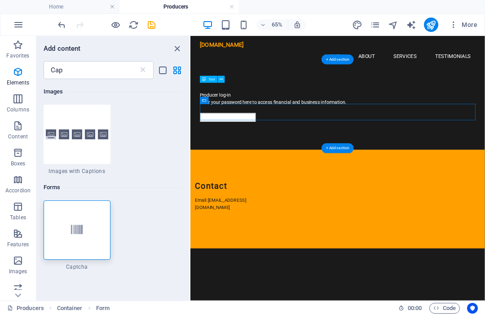
click at [229, 155] on div at bounding box center [417, 161] width 424 height 13
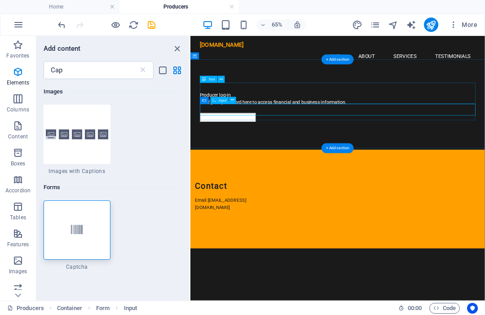
click at [225, 102] on span "Input" at bounding box center [223, 101] width 8 height 4
click at [224, 103] on div "Input" at bounding box center [220, 100] width 18 height 7
click at [230, 101] on button at bounding box center [233, 100] width 7 height 7
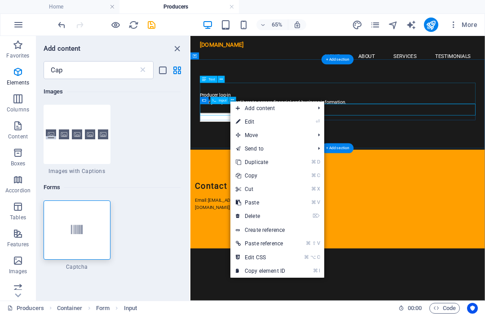
click at [228, 99] on div "Input" at bounding box center [220, 100] width 18 height 7
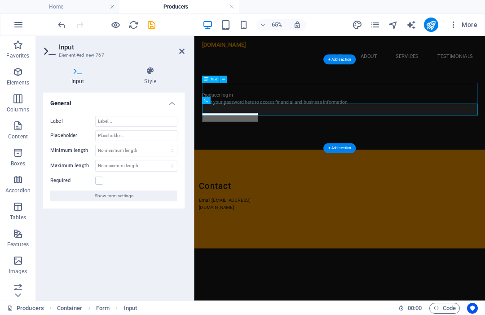
click at [71, 83] on h4 "Input" at bounding box center [79, 75] width 73 height 19
click at [93, 191] on button "Show form settings" at bounding box center [113, 195] width 127 height 11
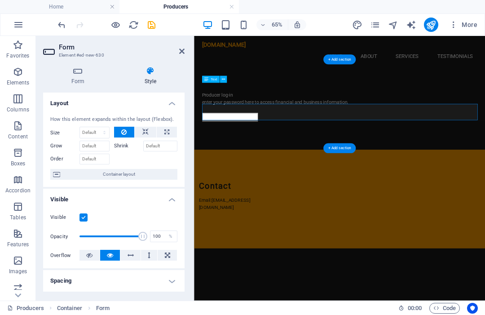
scroll to position [0, 0]
click at [80, 77] on h4 "Form" at bounding box center [79, 75] width 73 height 19
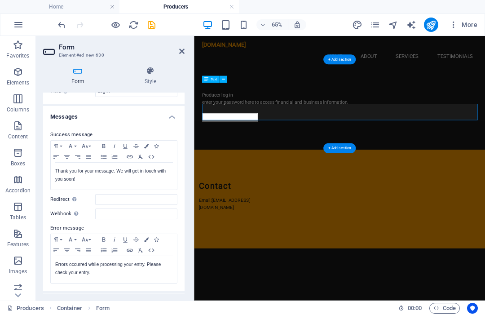
scroll to position [39, 0]
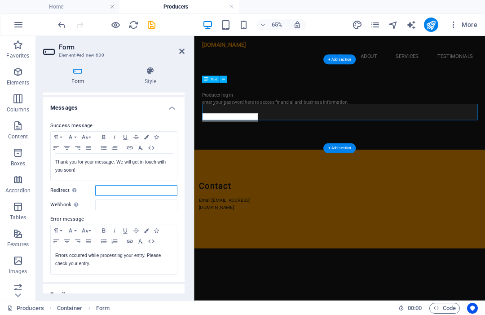
click at [136, 187] on input "Redirect Define a redirect target upon successful form submission; for example,…" at bounding box center [136, 190] width 82 height 11
click at [164, 187] on input "[URL]" at bounding box center [136, 190] width 82 height 11
click at [165, 186] on input "[URL]" at bounding box center [136, 190] width 82 height 11
click at [166, 190] on input "[URL]" at bounding box center [136, 190] width 82 height 11
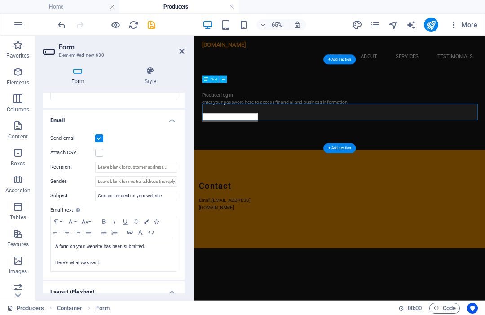
scroll to position [213, 0]
type input "[URL]"
click at [102, 135] on label at bounding box center [99, 138] width 8 height 8
click at [0, 0] on input "Send email" at bounding box center [0, 0] width 0 height 0
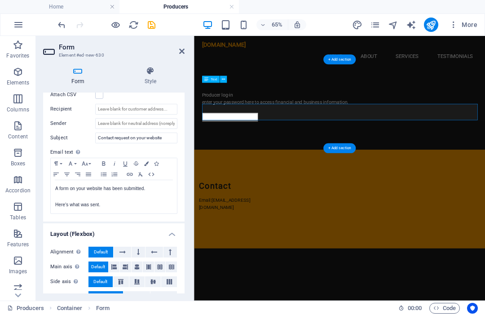
scroll to position [272, 0]
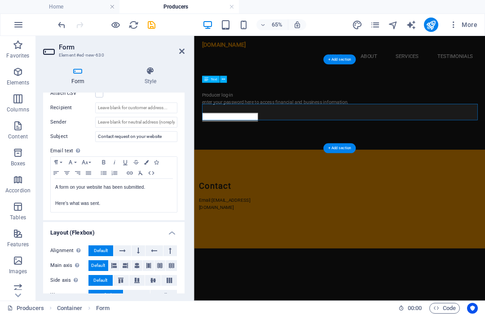
click at [153, 23] on icon "save" at bounding box center [151, 25] width 10 height 10
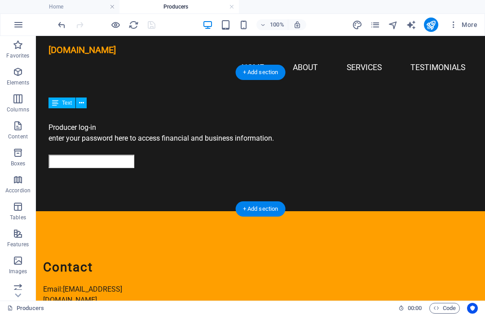
click at [436, 28] on icon "publish" at bounding box center [431, 25] width 10 height 10
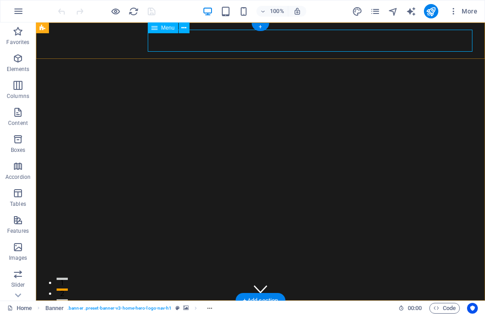
click at [178, 31] on div "Menu" at bounding box center [163, 27] width 31 height 11
click at [183, 27] on icon at bounding box center [184, 27] width 5 height 9
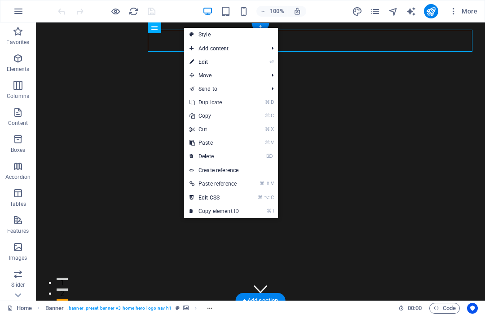
click at [220, 61] on link "⏎ Edit" at bounding box center [214, 61] width 60 height 13
select select
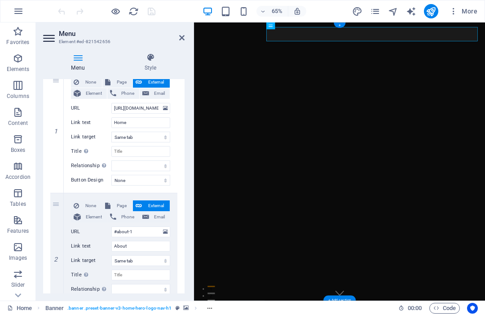
scroll to position [75, 0]
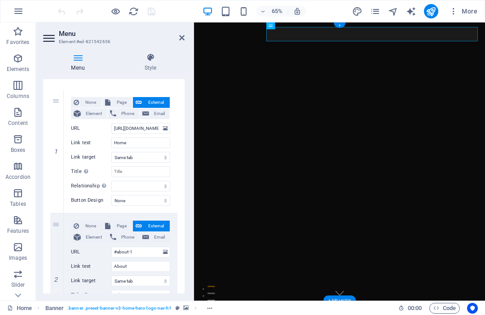
click at [115, 98] on span "Page" at bounding box center [121, 102] width 17 height 11
select select
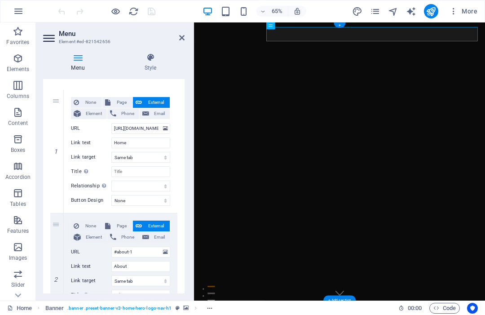
select select
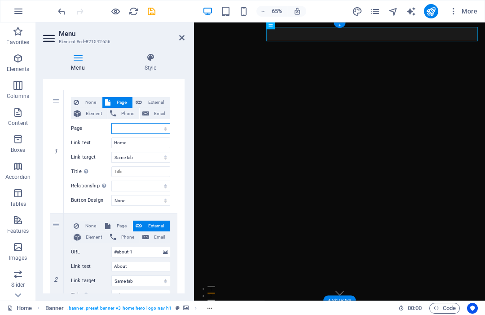
select select "0"
select select
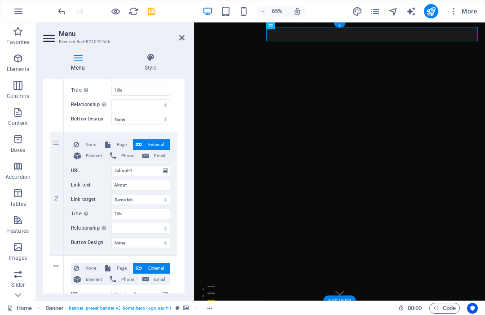
scroll to position [165, 0]
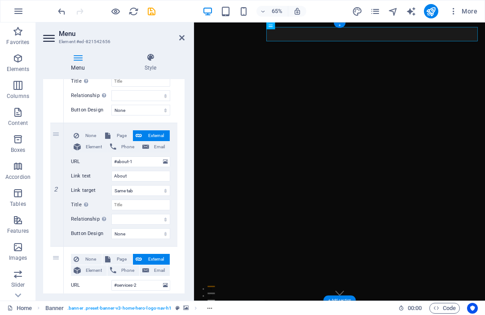
click at [113, 131] on span "Page" at bounding box center [121, 135] width 17 height 11
select select
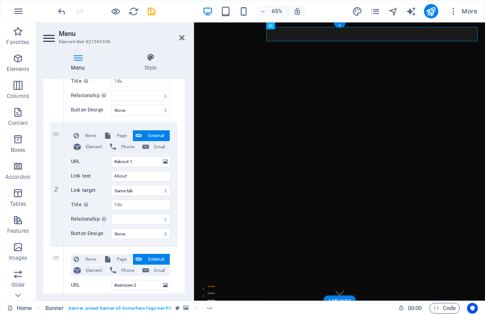
select select
click at [86, 135] on span "None" at bounding box center [91, 135] width 18 height 11
select select
